Goal: Task Accomplishment & Management: Use online tool/utility

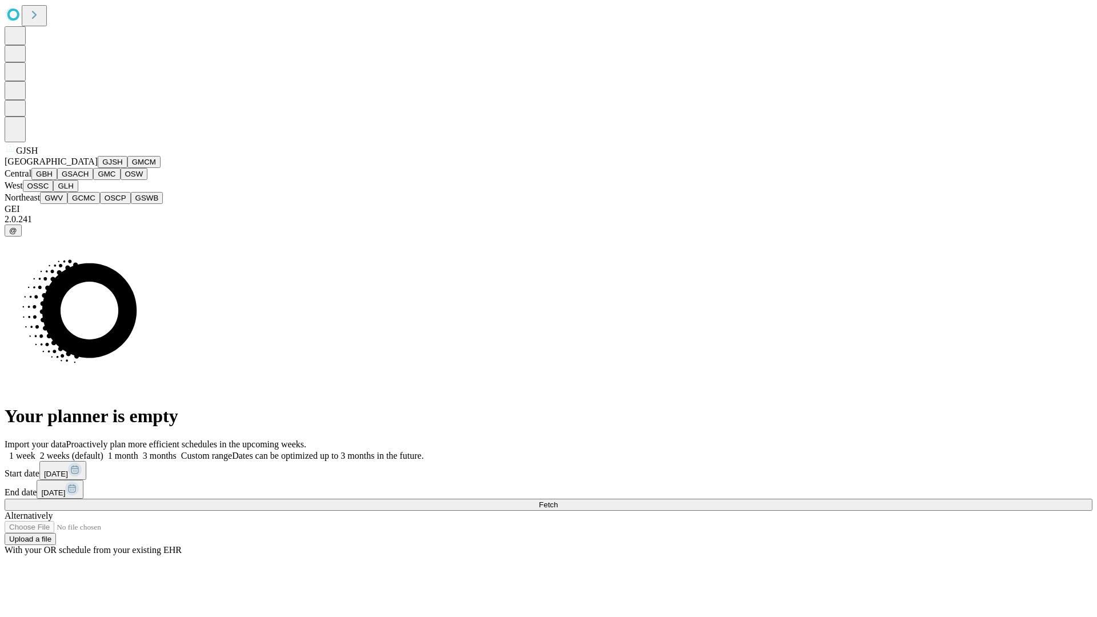
click at [98, 168] on button "GJSH" at bounding box center [113, 162] width 30 height 12
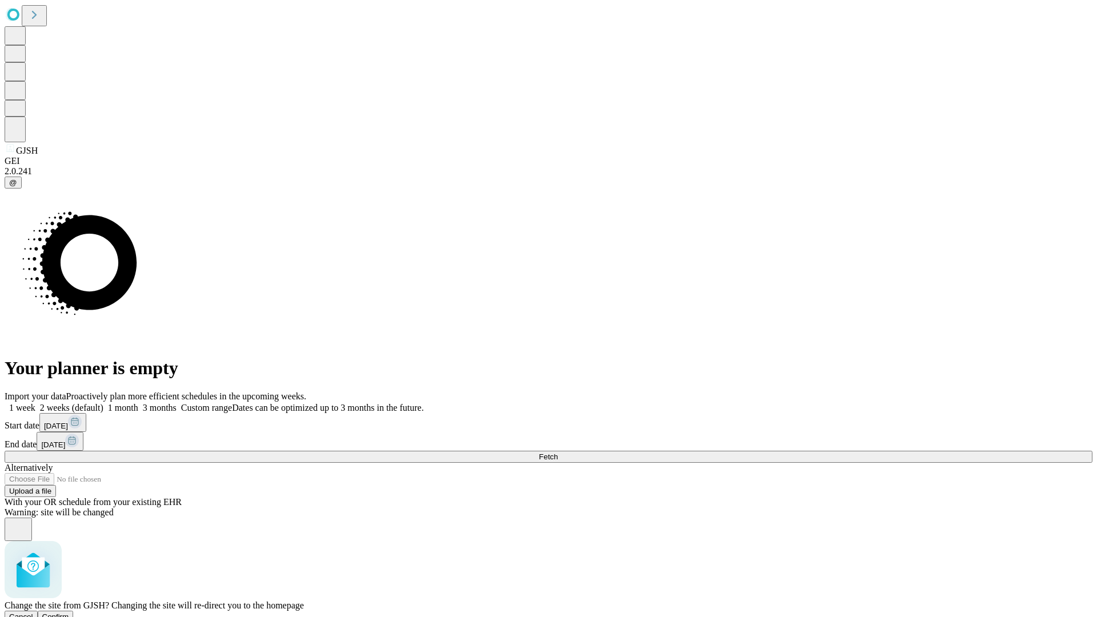
click at [69, 613] on span "Confirm" at bounding box center [55, 617] width 27 height 9
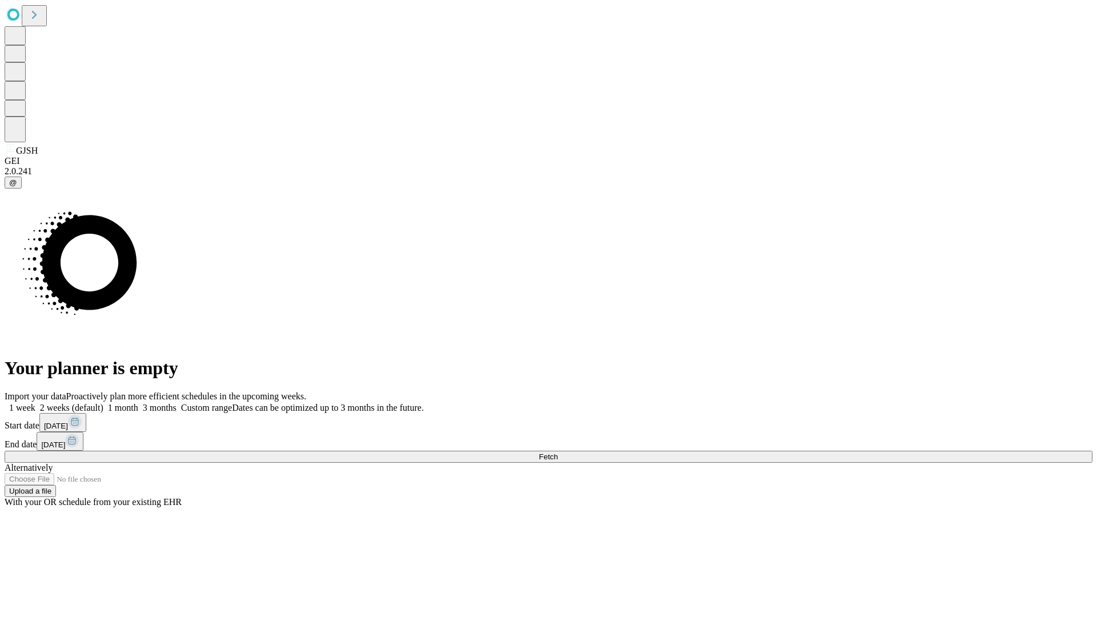
click at [138, 403] on label "1 month" at bounding box center [120, 408] width 35 height 10
click at [558, 453] on span "Fetch" at bounding box center [548, 457] width 19 height 9
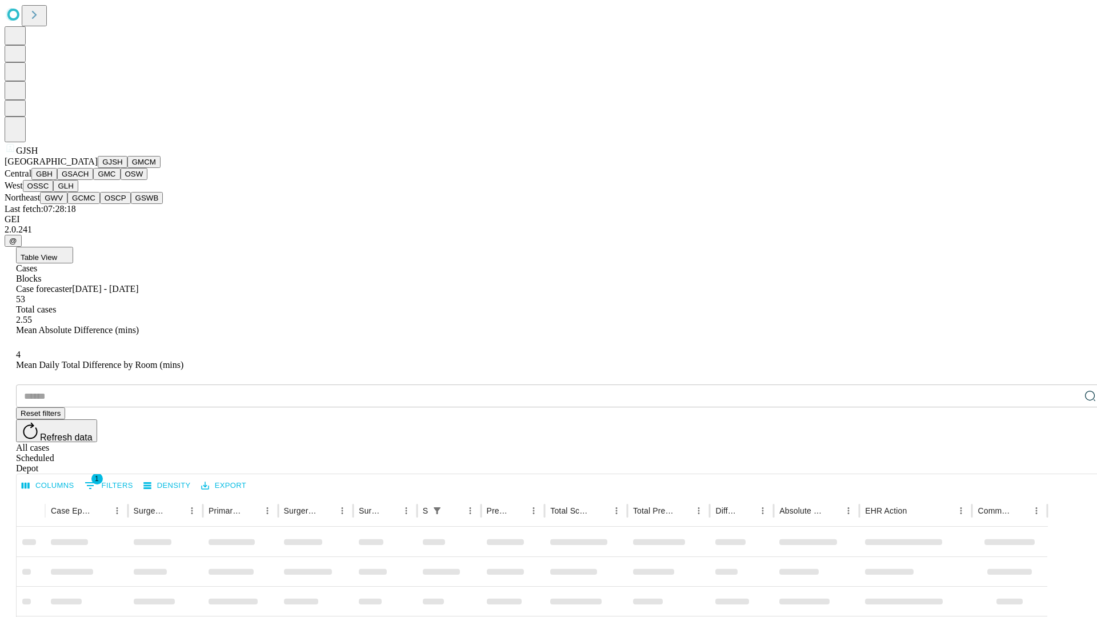
click at [127, 168] on button "GMCM" at bounding box center [143, 162] width 33 height 12
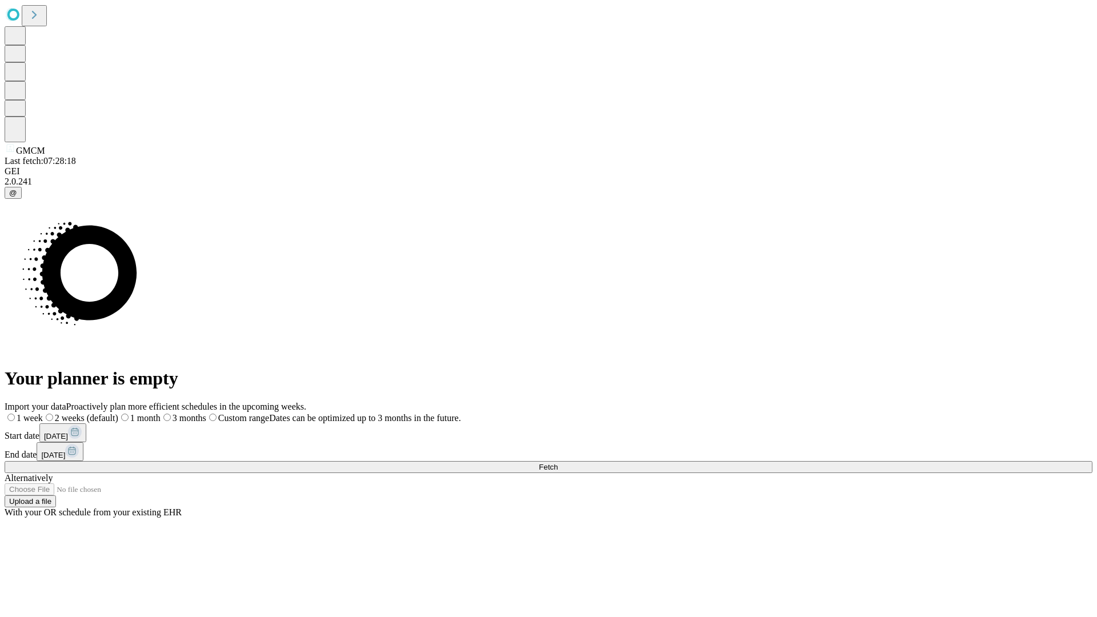
click at [161, 413] on label "1 month" at bounding box center [139, 418] width 42 height 10
click at [558, 463] on span "Fetch" at bounding box center [548, 467] width 19 height 9
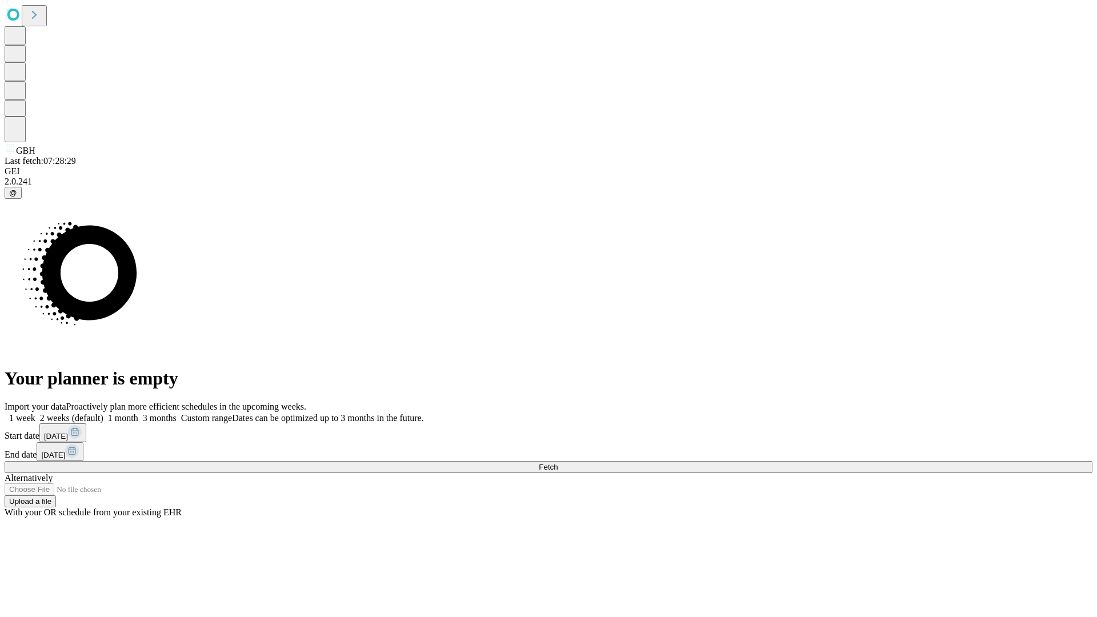
click at [138, 413] on label "1 month" at bounding box center [120, 418] width 35 height 10
click at [558, 463] on span "Fetch" at bounding box center [548, 467] width 19 height 9
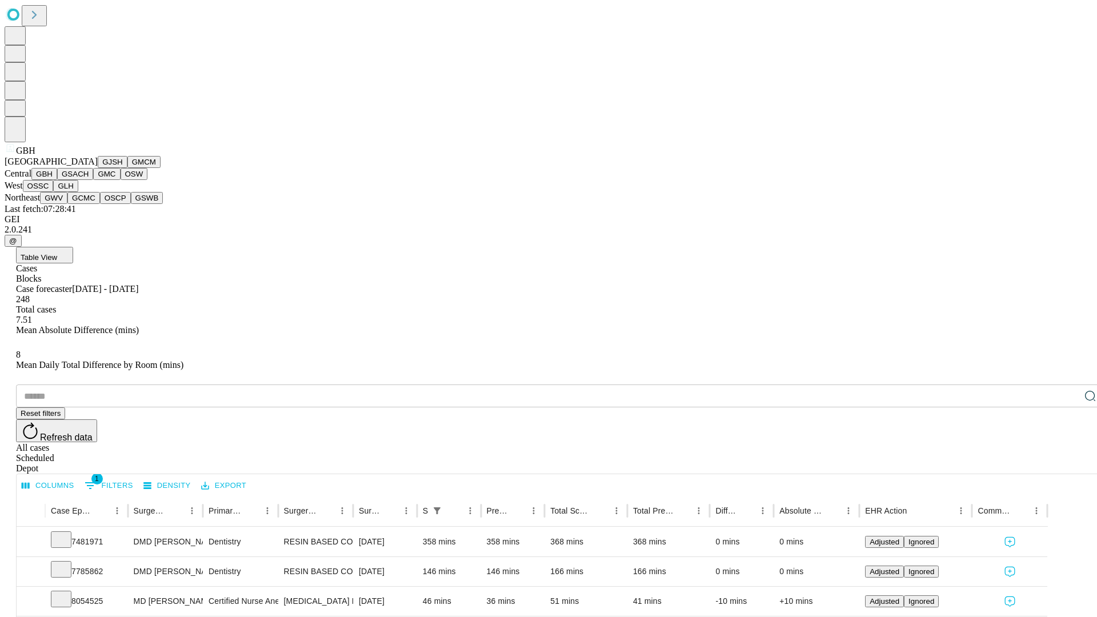
click at [89, 180] on button "GSACH" at bounding box center [75, 174] width 36 height 12
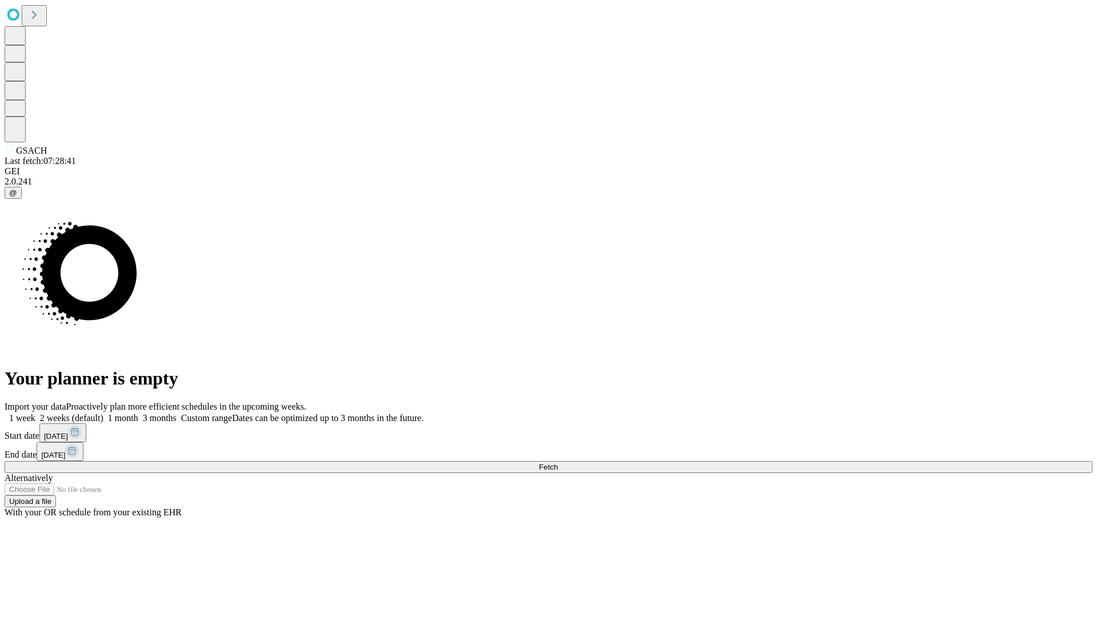
click at [138, 413] on label "1 month" at bounding box center [120, 418] width 35 height 10
click at [558, 463] on span "Fetch" at bounding box center [548, 467] width 19 height 9
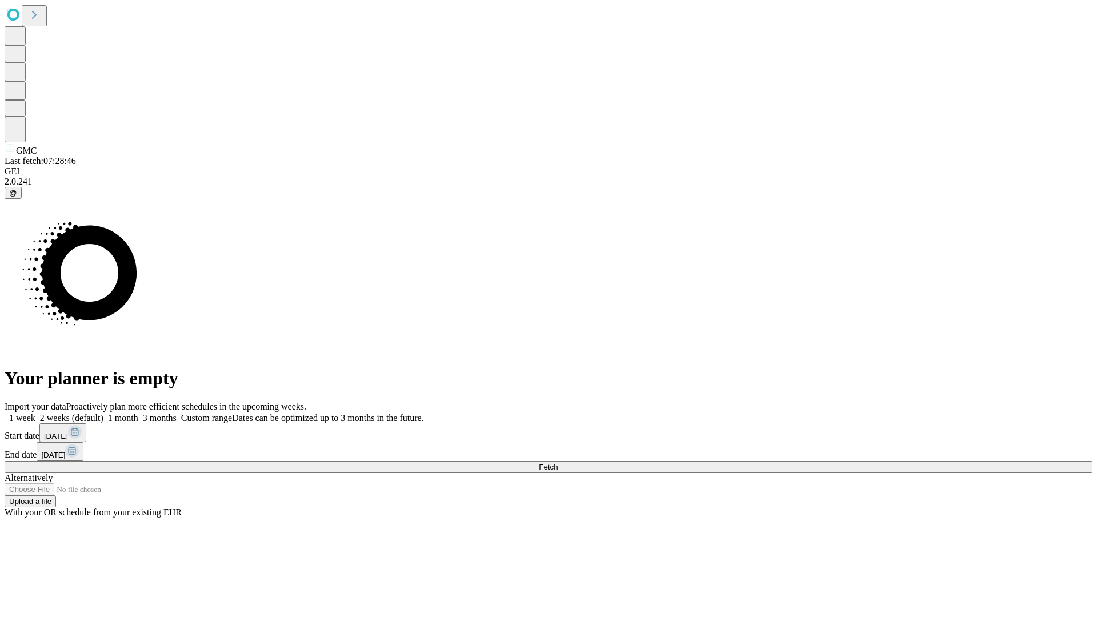
click at [558, 463] on span "Fetch" at bounding box center [548, 467] width 19 height 9
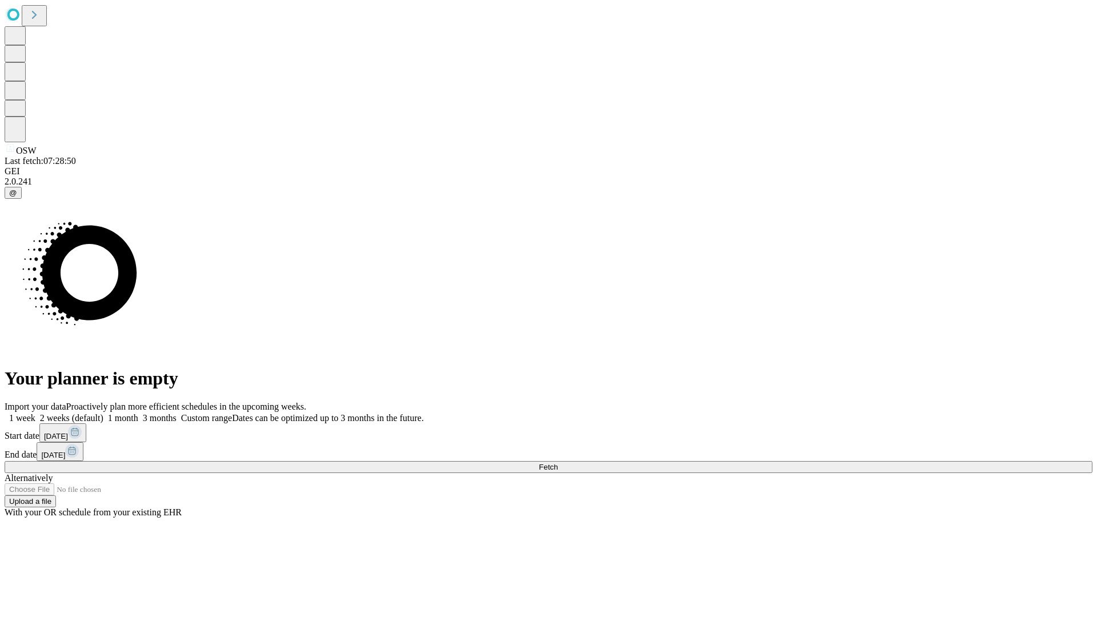
click at [138, 413] on label "1 month" at bounding box center [120, 418] width 35 height 10
click at [558, 463] on span "Fetch" at bounding box center [548, 467] width 19 height 9
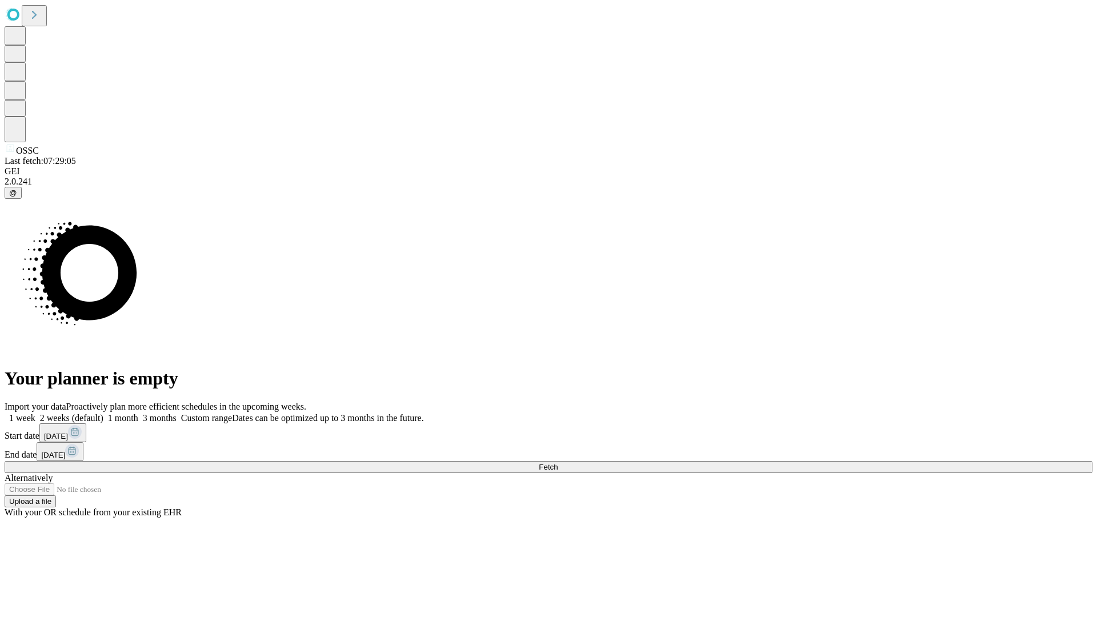
click at [138, 413] on label "1 month" at bounding box center [120, 418] width 35 height 10
click at [558, 463] on span "Fetch" at bounding box center [548, 467] width 19 height 9
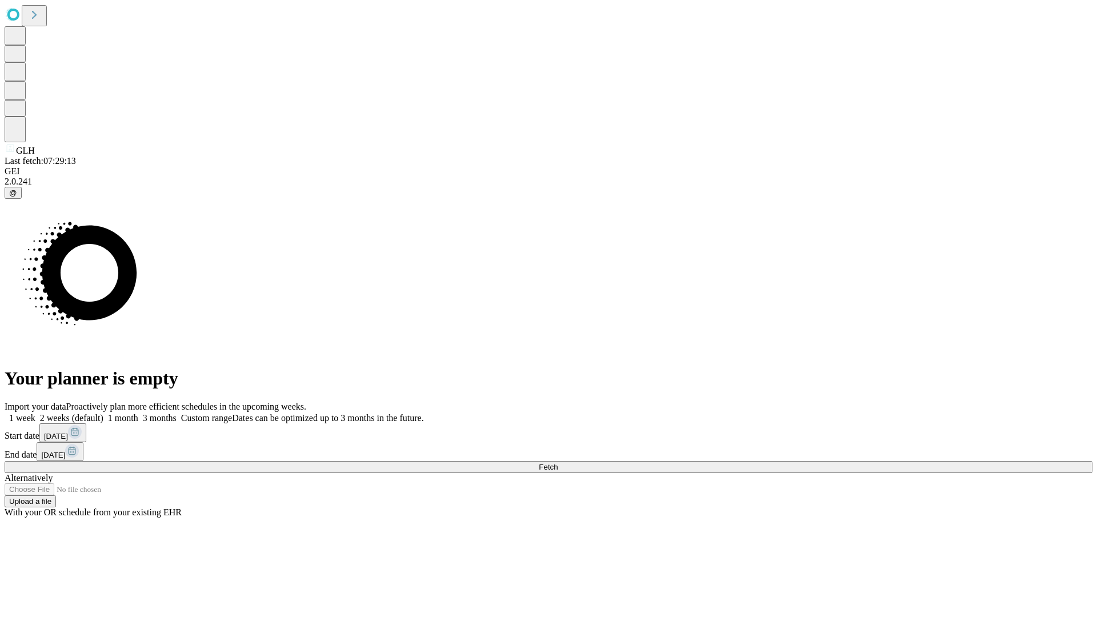
click at [138, 413] on label "1 month" at bounding box center [120, 418] width 35 height 10
click at [558, 463] on span "Fetch" at bounding box center [548, 467] width 19 height 9
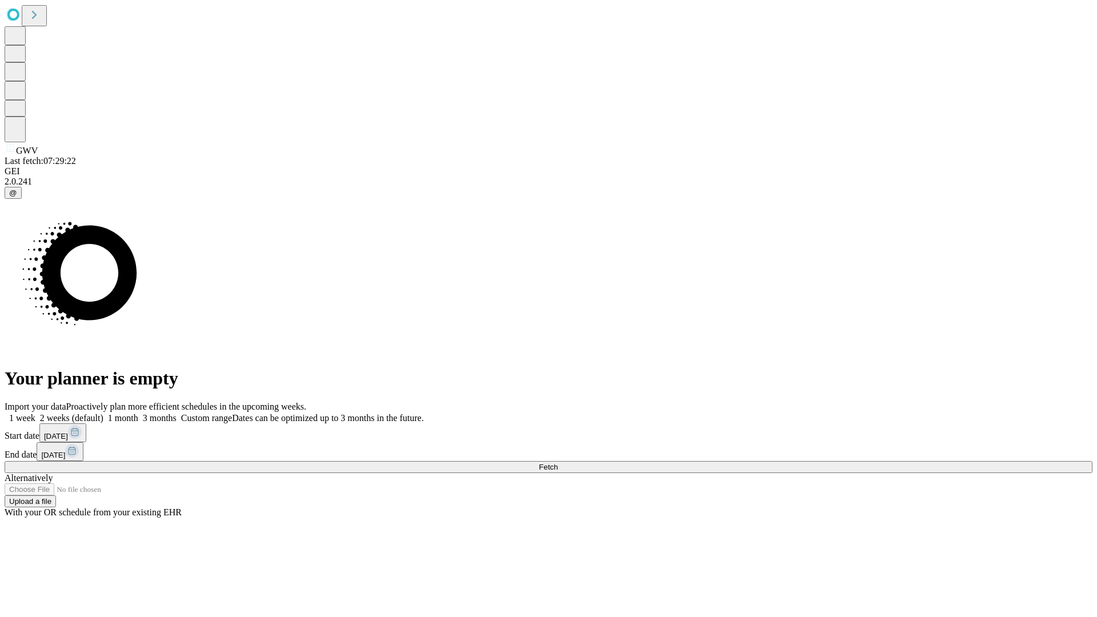
click at [138, 413] on label "1 month" at bounding box center [120, 418] width 35 height 10
click at [558, 463] on span "Fetch" at bounding box center [548, 467] width 19 height 9
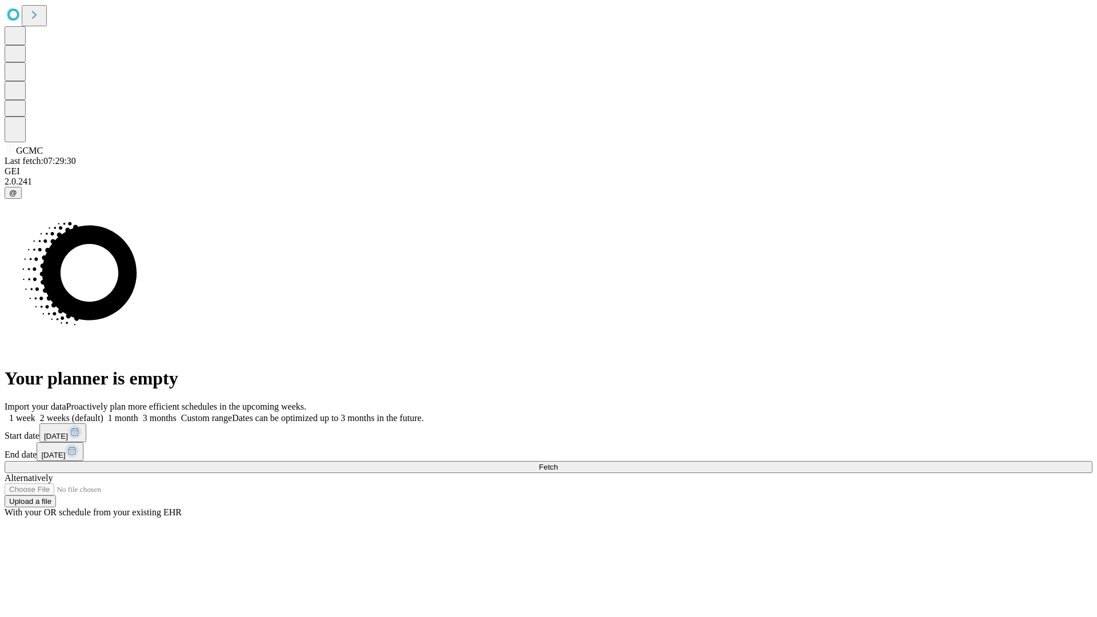
click at [138, 413] on label "1 month" at bounding box center [120, 418] width 35 height 10
click at [558, 463] on span "Fetch" at bounding box center [548, 467] width 19 height 9
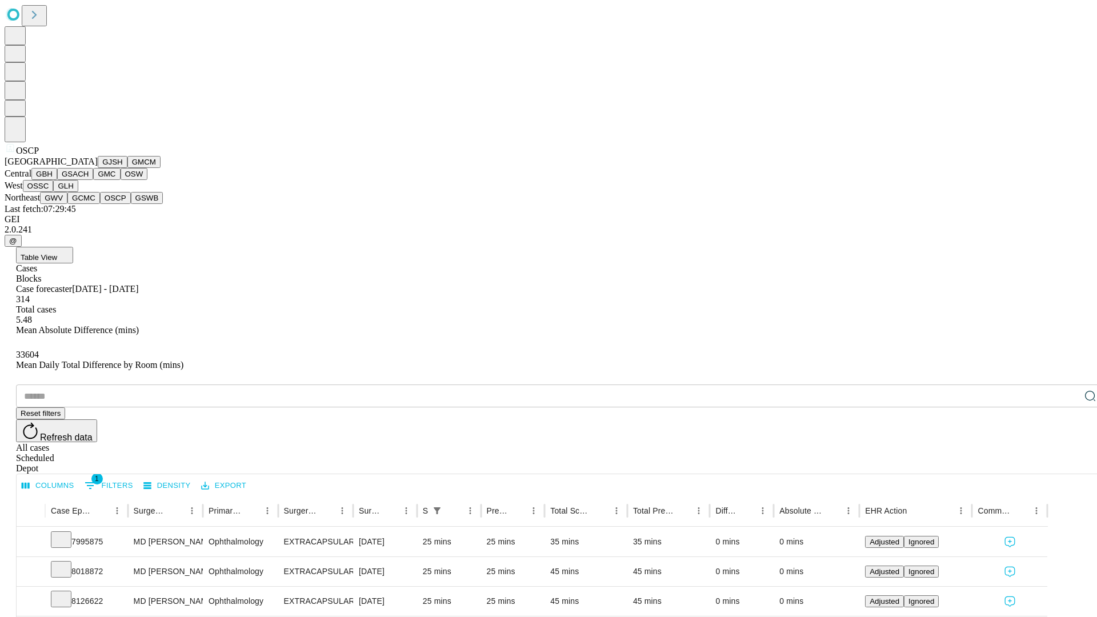
click at [131, 204] on button "GSWB" at bounding box center [147, 198] width 33 height 12
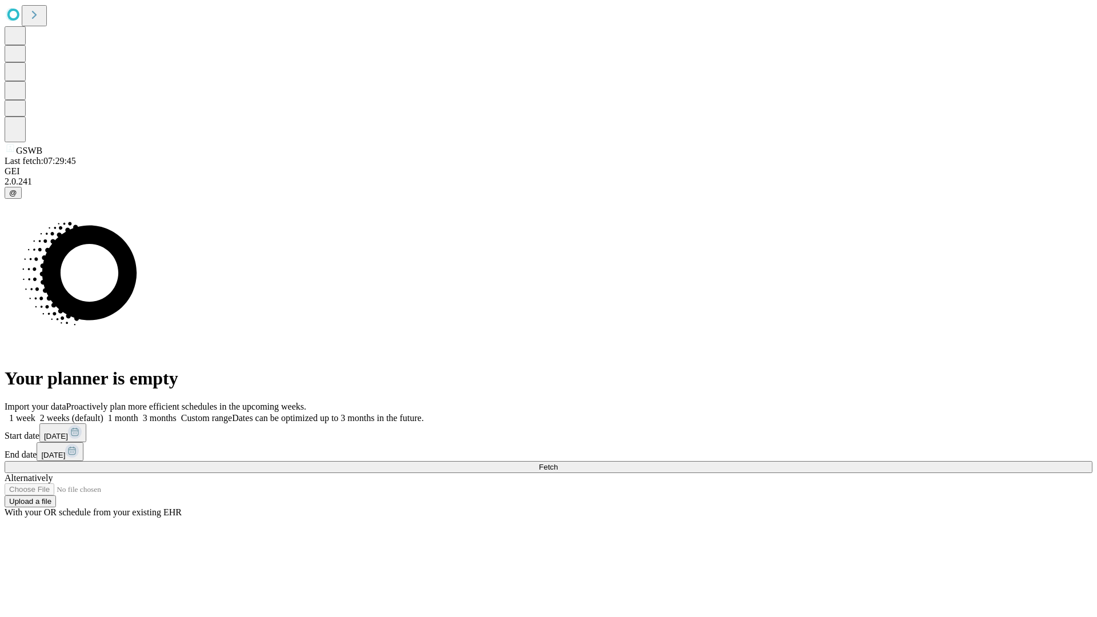
click at [558, 463] on span "Fetch" at bounding box center [548, 467] width 19 height 9
